Goal: Transaction & Acquisition: Obtain resource

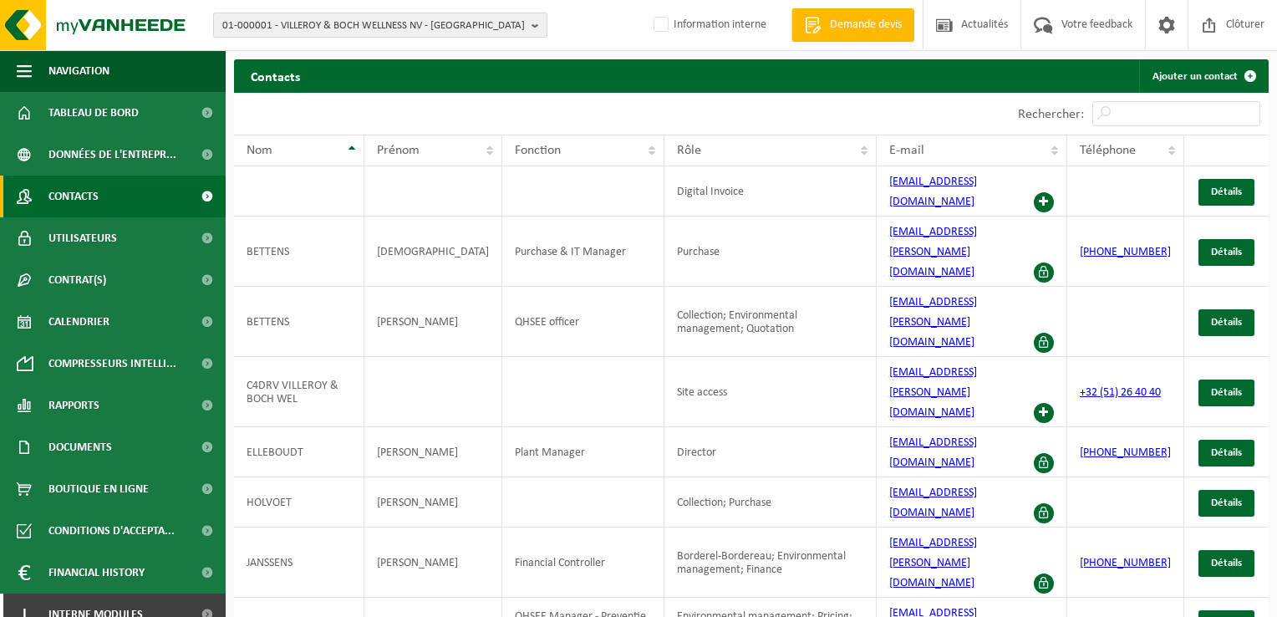
click at [534, 20] on b "button" at bounding box center [538, 24] width 15 height 23
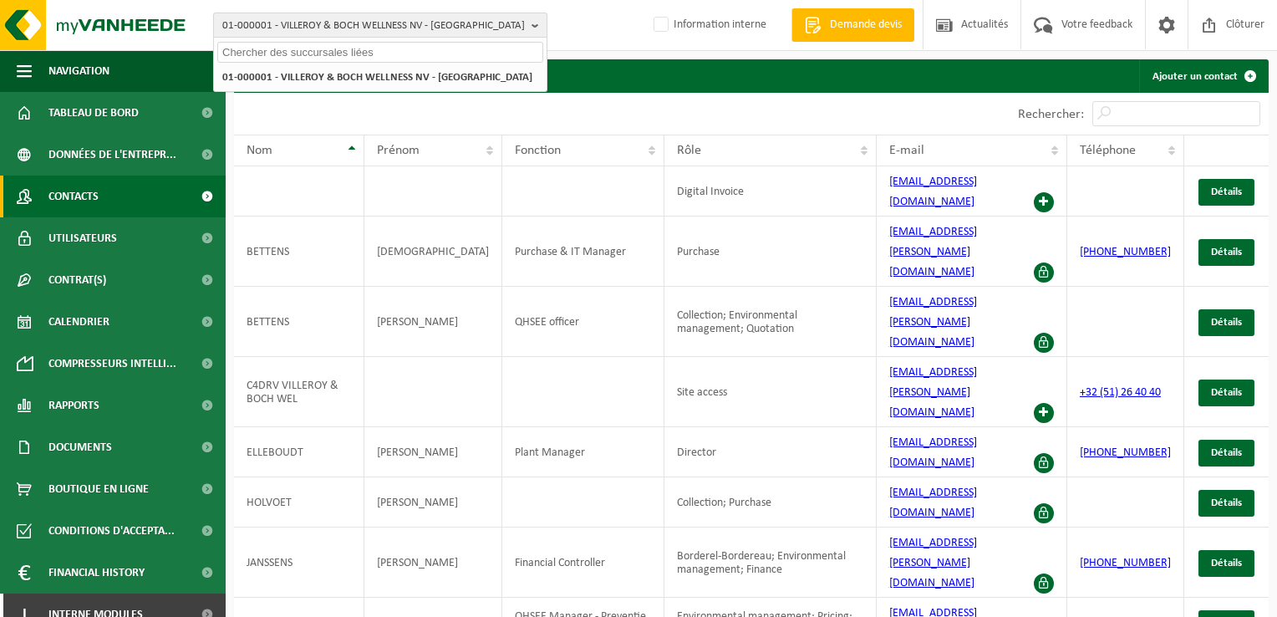
click at [534, 20] on b "button" at bounding box center [538, 24] width 15 height 23
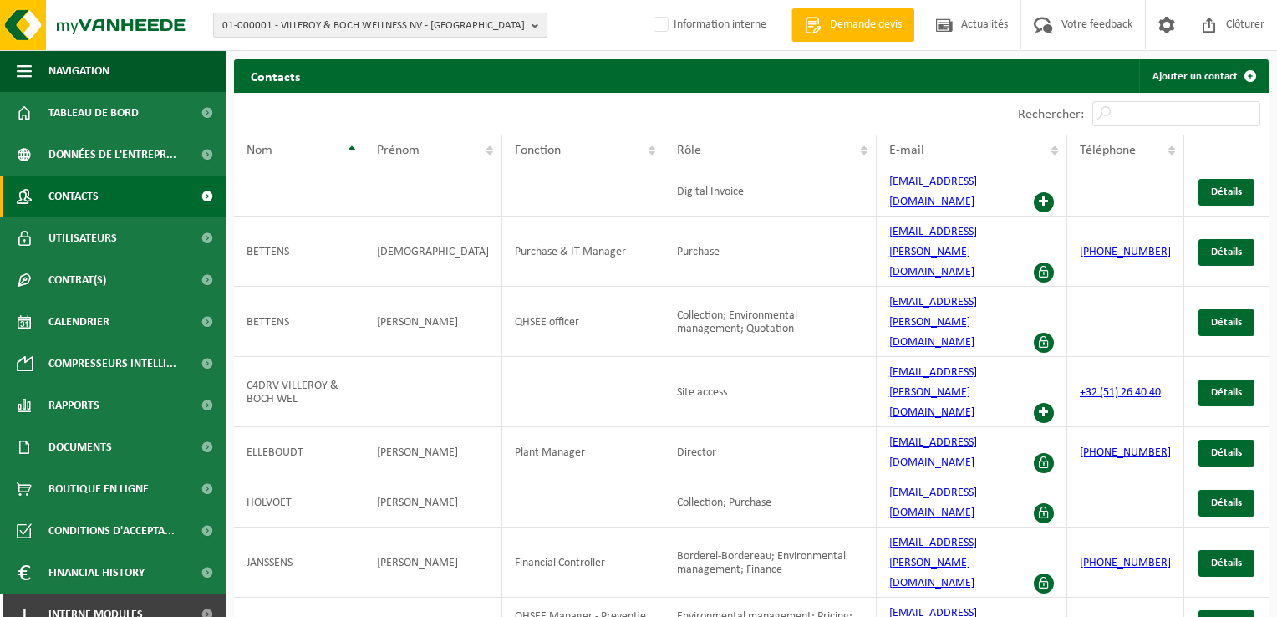
click at [312, 23] on span "01-000001 - VILLEROY & BOCH WELLNESS NV - ROESELARE" at bounding box center [373, 25] width 302 height 25
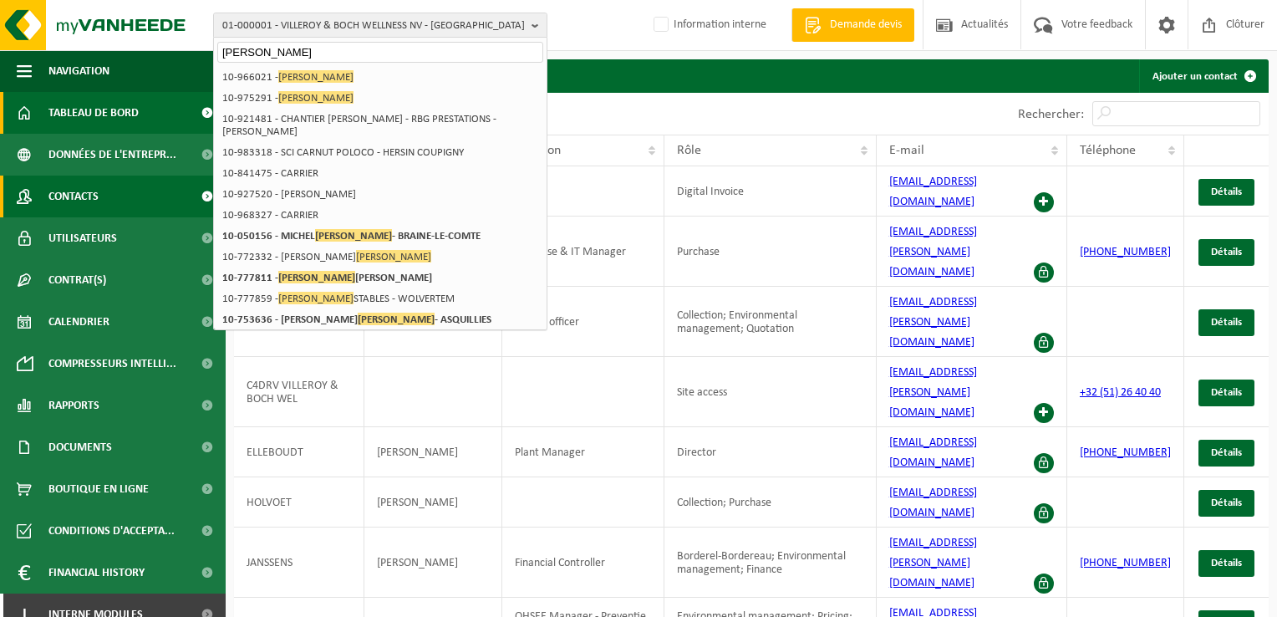
type input "CARLIER"
click at [97, 112] on span "Tableau de bord" at bounding box center [93, 113] width 90 height 42
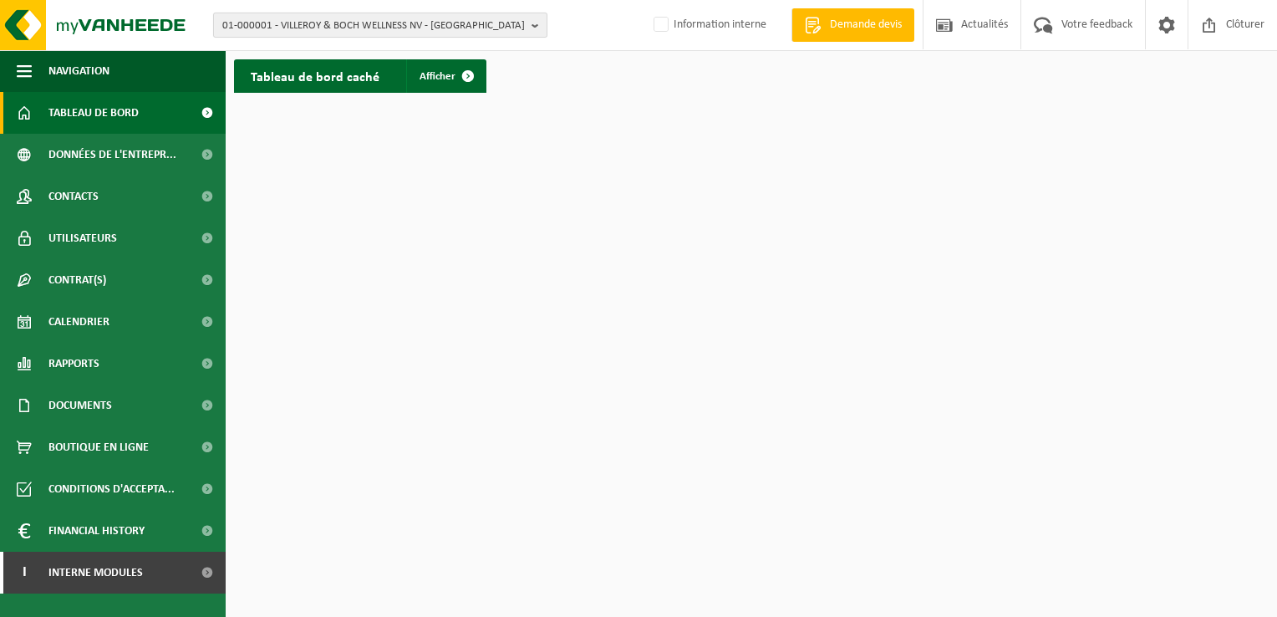
click at [430, 27] on span "01-000001 - VILLEROY & BOCH WELLNESS NV - [GEOGRAPHIC_DATA]" at bounding box center [373, 25] width 302 height 25
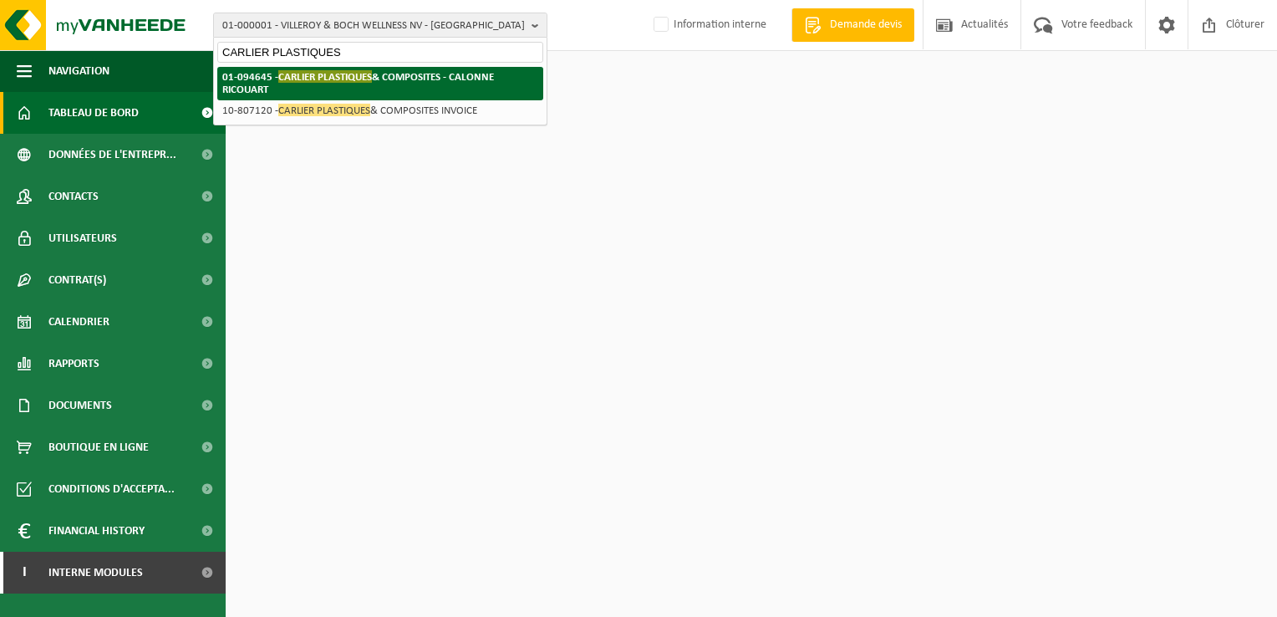
type input "CARLIER PLASTIQUES"
click at [263, 73] on strong "01-094645 - CARLIER PLASTIQUES & COMPOSITES - CALONNE RICOUART" at bounding box center [358, 82] width 272 height 25
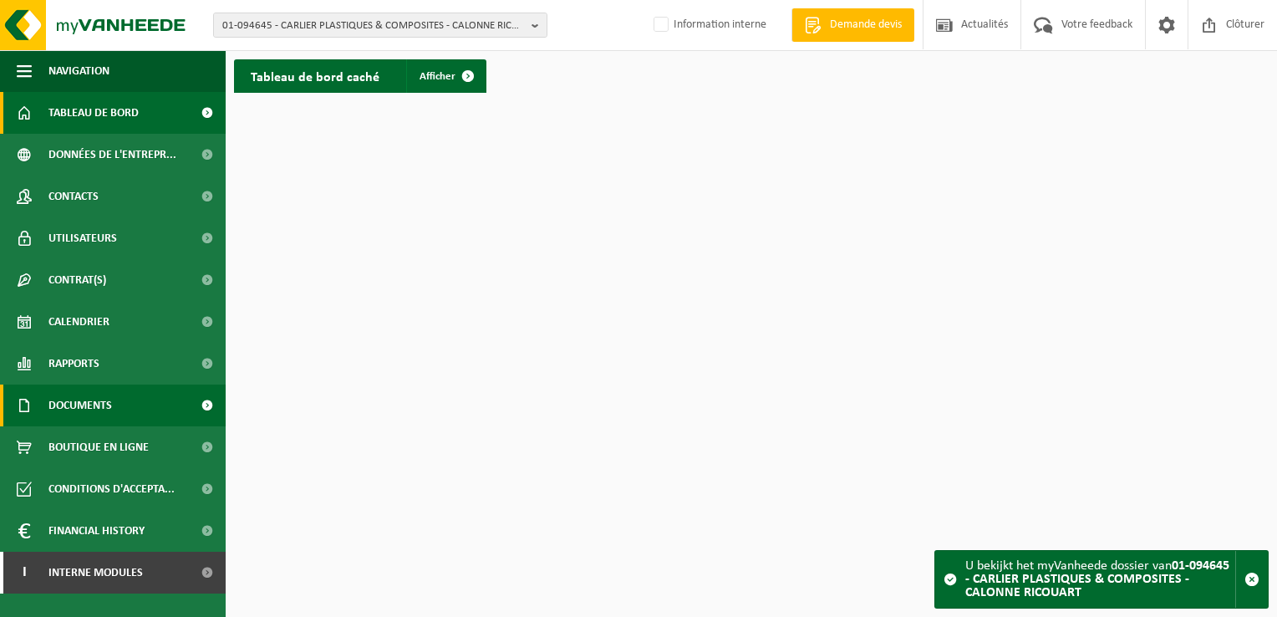
click at [90, 404] on span "Documents" at bounding box center [80, 405] width 64 height 42
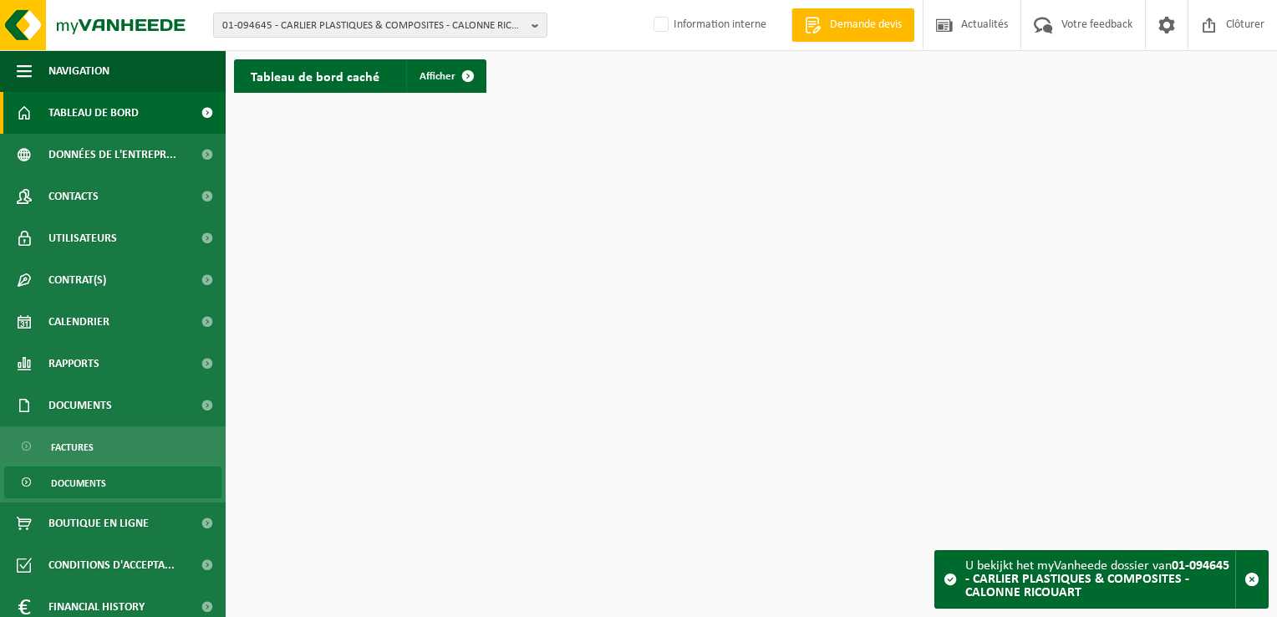
click at [78, 483] on span "Documents" at bounding box center [78, 483] width 55 height 32
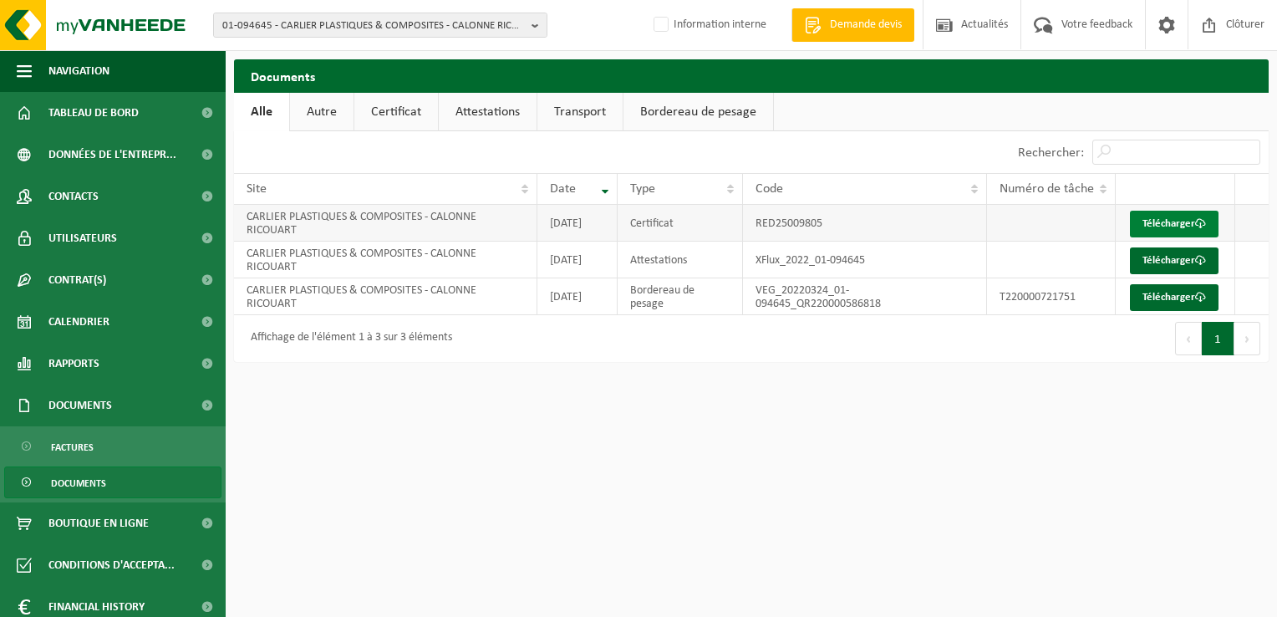
click at [1167, 225] on link "Télécharger" at bounding box center [1174, 224] width 89 height 27
